Goal: Communication & Community: Answer question/provide support

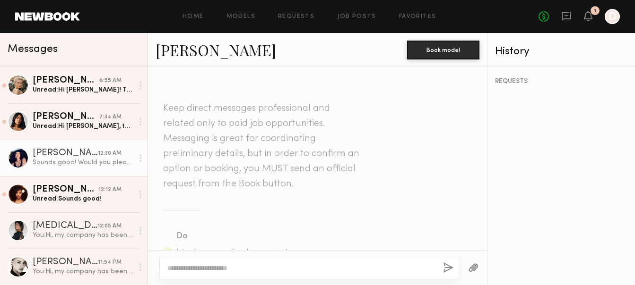
scroll to position [859, 0]
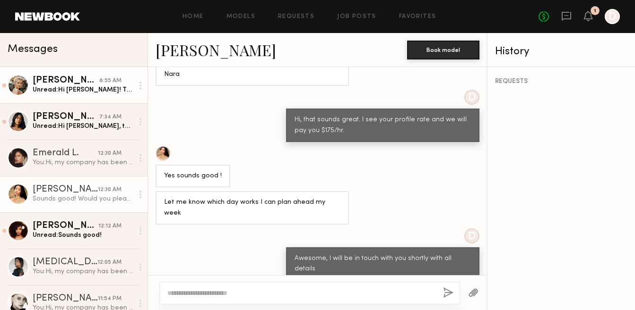
click at [72, 87] on div "Unread: Hi Daniel! Thank you so much for your interest and reaching out. I’d lo…" at bounding box center [83, 90] width 101 height 9
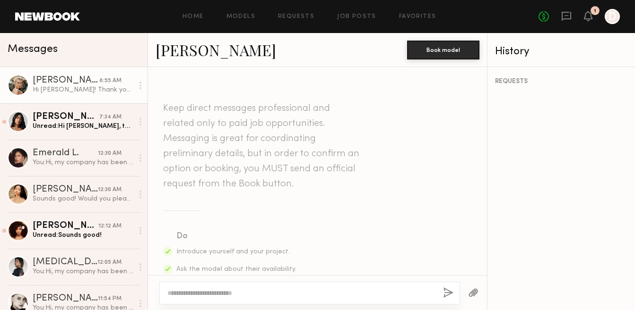
scroll to position [606, 0]
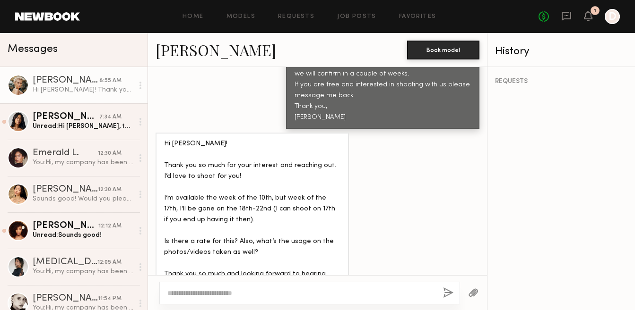
click at [179, 51] on link "Mallory A." at bounding box center [215, 50] width 121 height 20
click at [195, 285] on textarea at bounding box center [301, 293] width 268 height 9
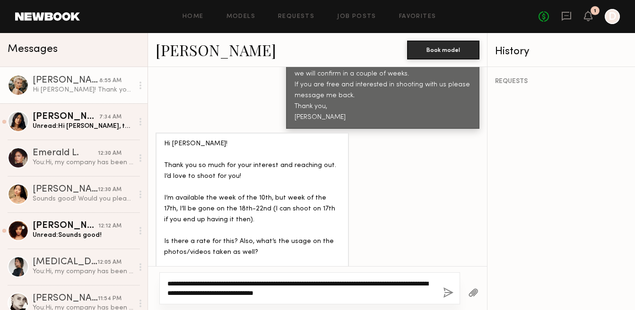
click at [344, 284] on textarea "**********" at bounding box center [301, 288] width 268 height 19
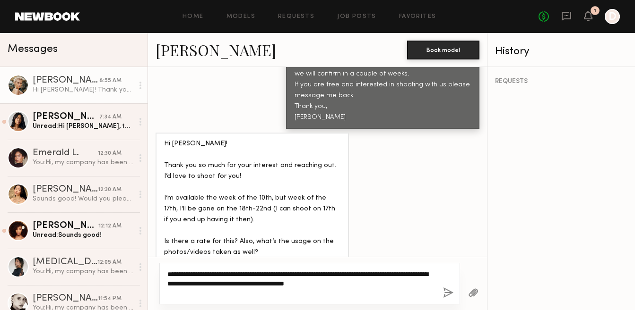
type textarea "**********"
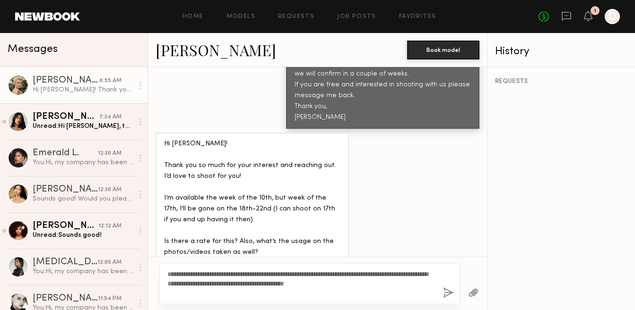
click at [445, 285] on button "button" at bounding box center [448, 294] width 10 height 12
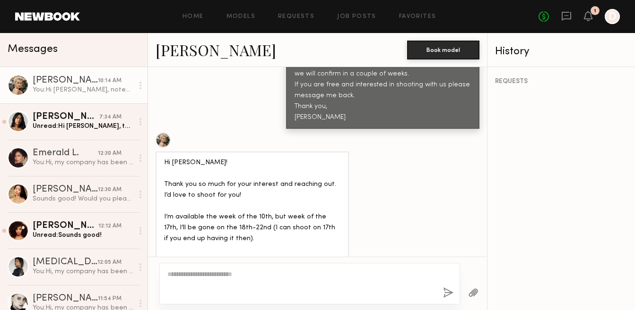
scroll to position [745, 0]
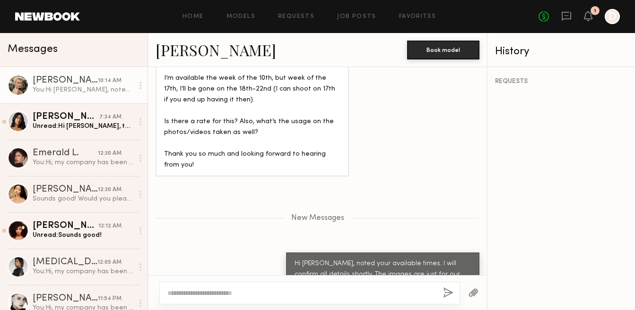
click at [22, 84] on div at bounding box center [18, 85] width 21 height 21
click at [201, 51] on link "Mallory A." at bounding box center [215, 50] width 121 height 20
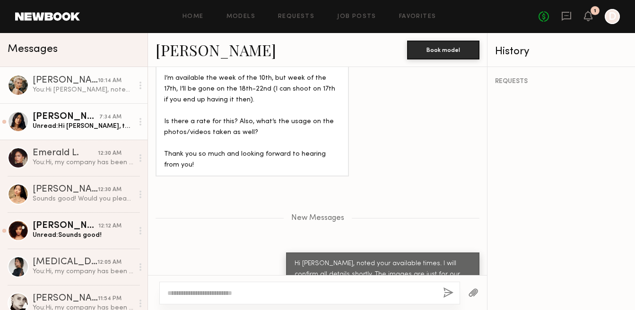
click at [18, 123] on div at bounding box center [18, 121] width 21 height 21
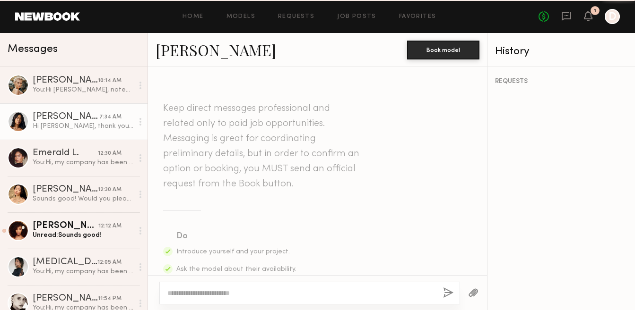
scroll to position [476, 0]
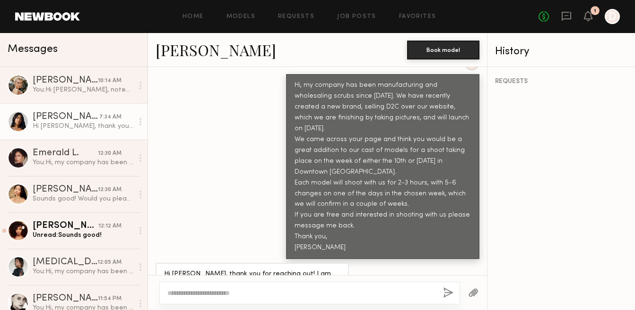
click at [215, 285] on textarea at bounding box center [301, 293] width 268 height 9
click at [270, 285] on textarea "**********" at bounding box center [301, 293] width 268 height 9
type textarea "**********"
click at [193, 47] on link "[PERSON_NAME]" at bounding box center [215, 50] width 121 height 20
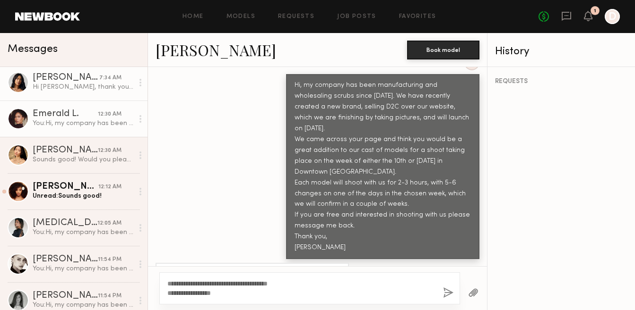
scroll to position [67, 0]
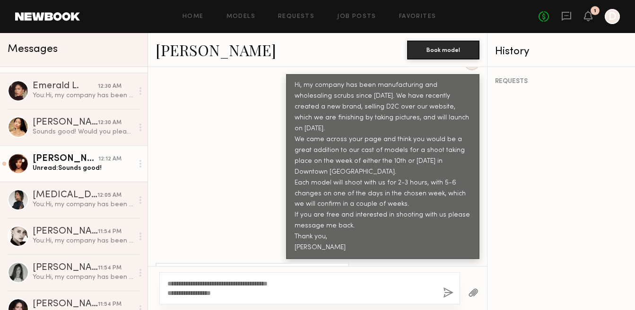
click at [17, 165] on div at bounding box center [18, 163] width 21 height 21
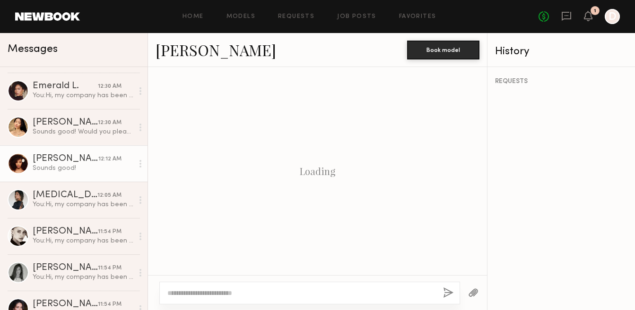
scroll to position [660, 0]
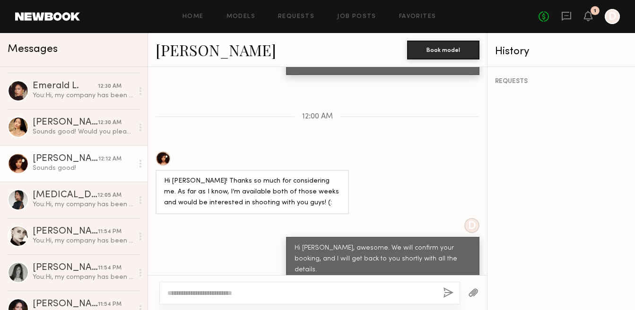
click at [200, 45] on link "Brianna L." at bounding box center [215, 50] width 121 height 20
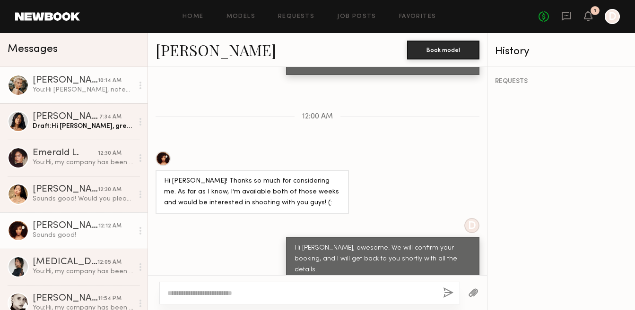
click at [17, 83] on div at bounding box center [18, 85] width 21 height 21
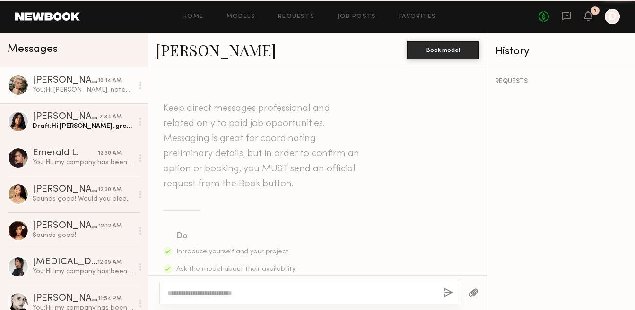
scroll to position [730, 0]
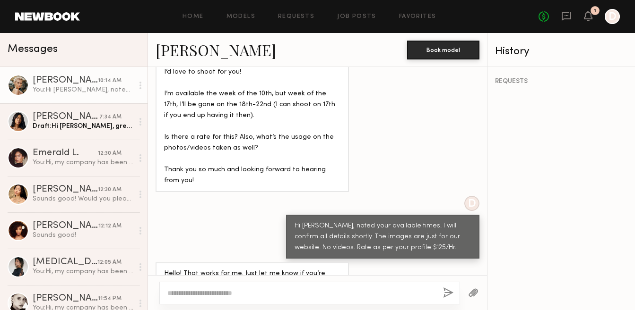
click at [196, 55] on link "Mallory A." at bounding box center [215, 50] width 121 height 20
click at [187, 285] on textarea at bounding box center [301, 293] width 268 height 9
type textarea "*********"
click at [446, 285] on button "button" at bounding box center [448, 294] width 10 height 12
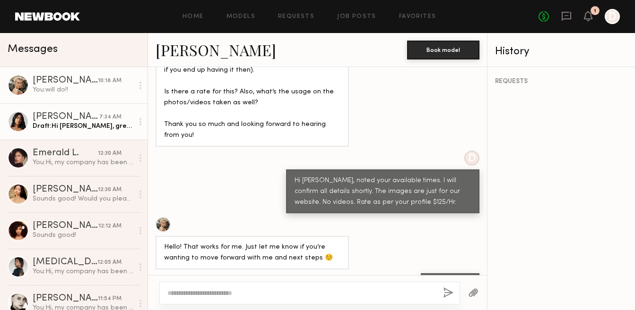
click at [20, 121] on div at bounding box center [18, 121] width 21 height 21
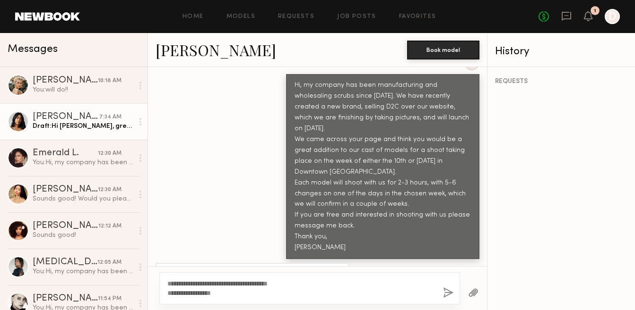
scroll to position [482, 0]
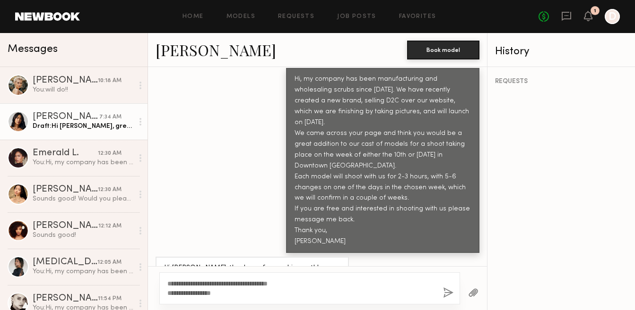
click at [167, 285] on textarea "**********" at bounding box center [301, 288] width 268 height 19
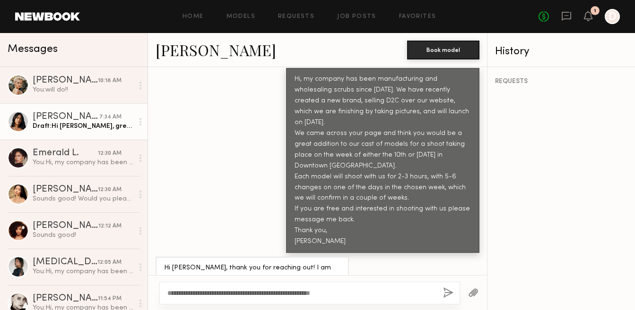
scroll to position [476, 0]
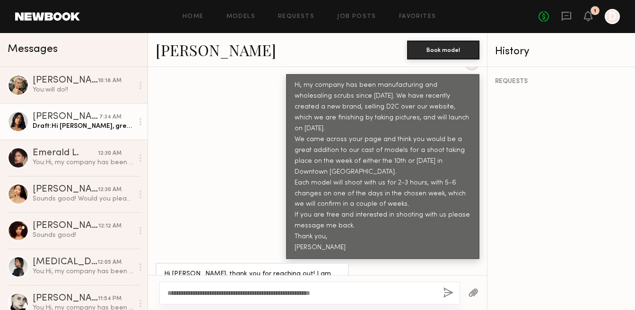
click at [336, 285] on textarea "**********" at bounding box center [301, 293] width 268 height 9
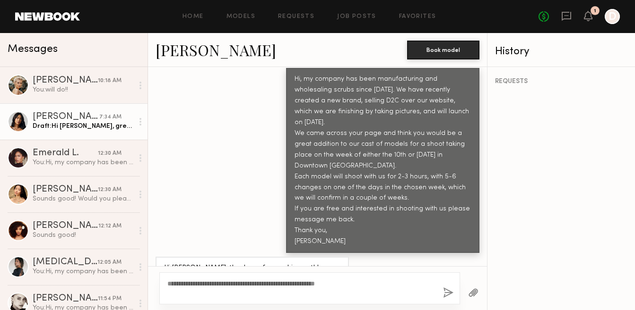
type textarea "**********"
click at [448, 285] on button "button" at bounding box center [448, 294] width 10 height 12
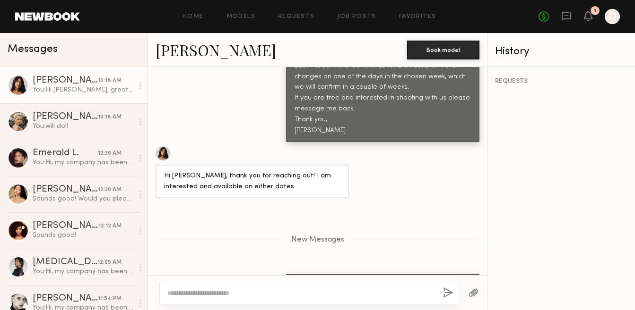
click at [173, 53] on link "[PERSON_NAME]" at bounding box center [215, 50] width 121 height 20
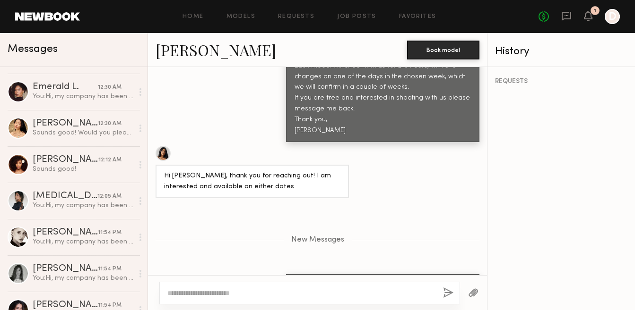
scroll to position [0, 0]
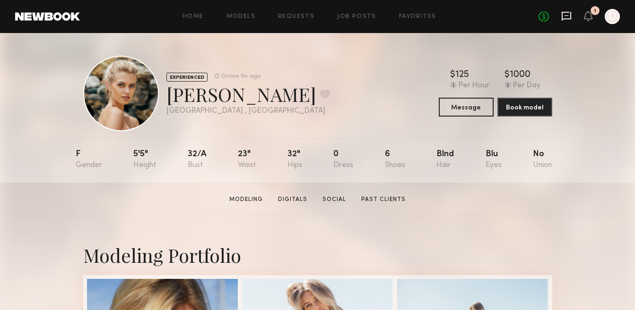
click at [565, 17] on icon at bounding box center [566, 16] width 10 height 10
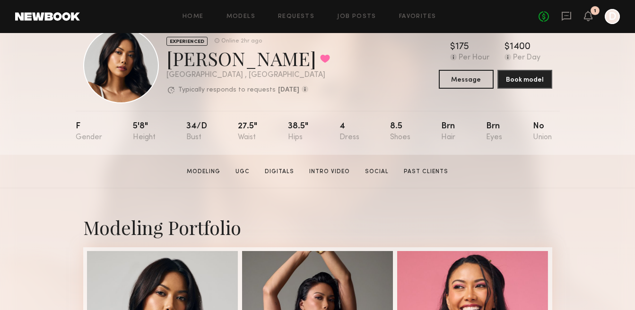
scroll to position [38, 0]
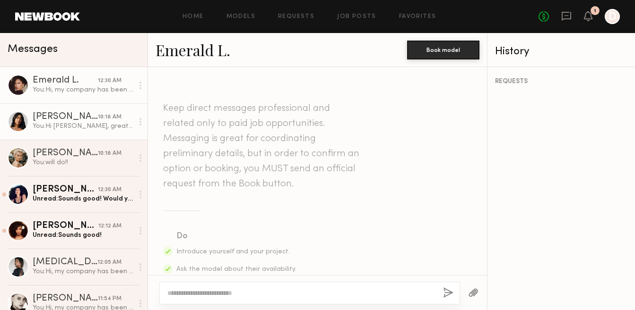
scroll to position [423, 0]
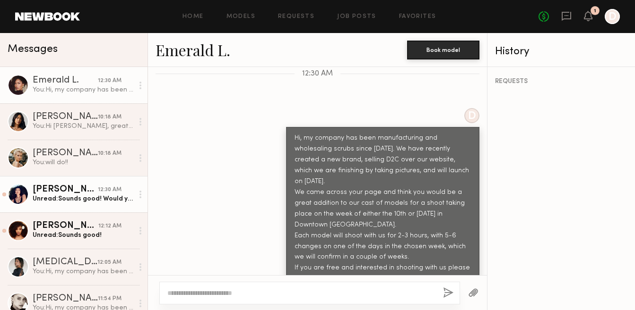
click at [44, 189] on div "[PERSON_NAME]" at bounding box center [65, 189] width 65 height 9
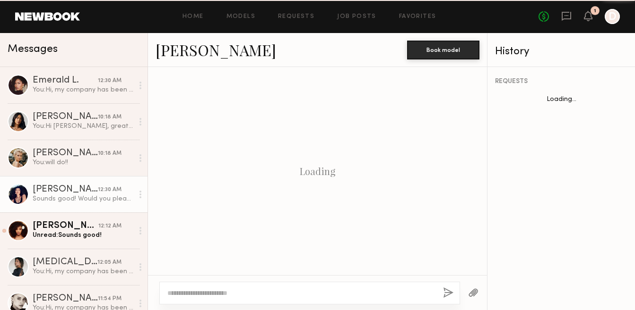
scroll to position [803, 0]
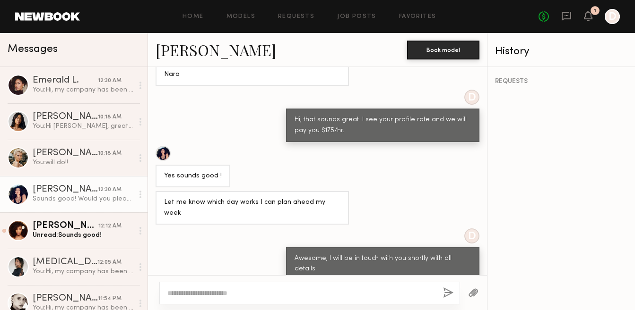
click at [205, 297] on textarea at bounding box center [301, 293] width 268 height 9
type textarea "*"
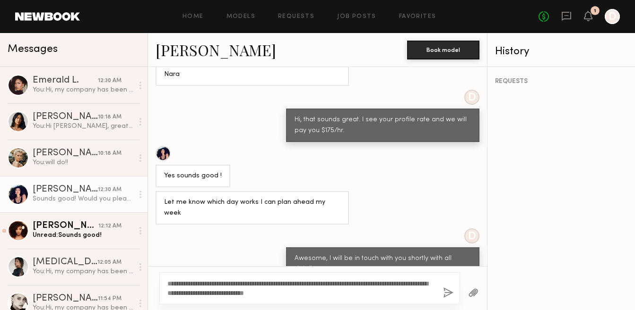
type textarea "**********"
click at [445, 293] on button "button" at bounding box center [448, 294] width 10 height 12
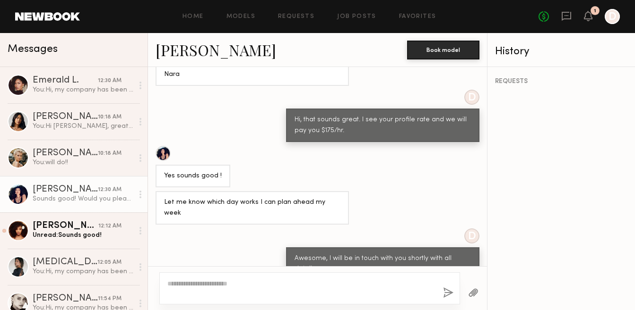
scroll to position [942, 0]
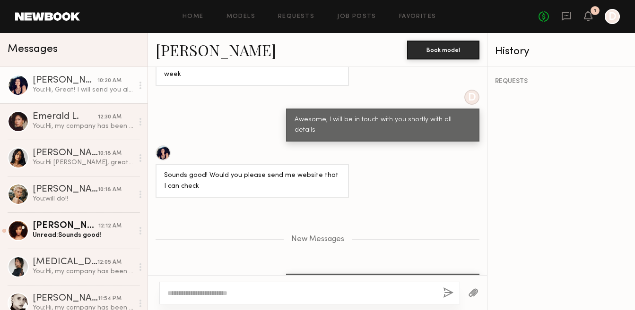
click at [180, 51] on link "Naraa B." at bounding box center [215, 50] width 121 height 20
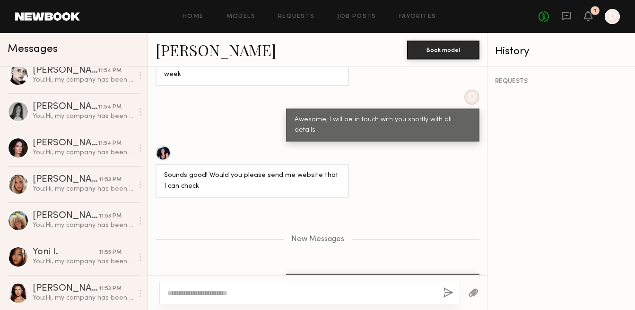
scroll to position [230, 0]
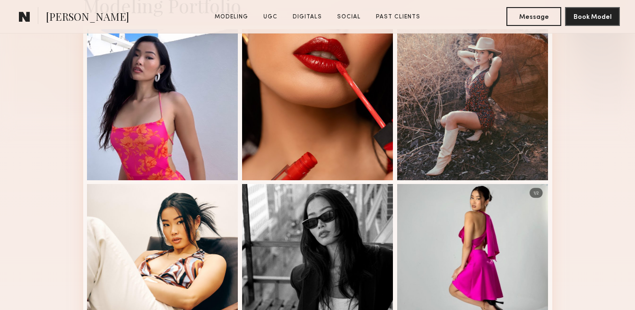
scroll to position [257, 0]
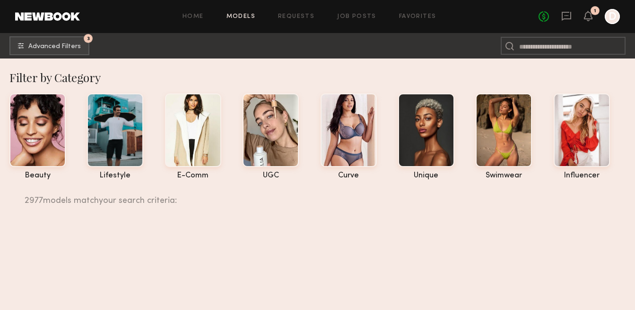
scroll to position [23420, 0]
